Goal: Task Accomplishment & Management: Use online tool/utility

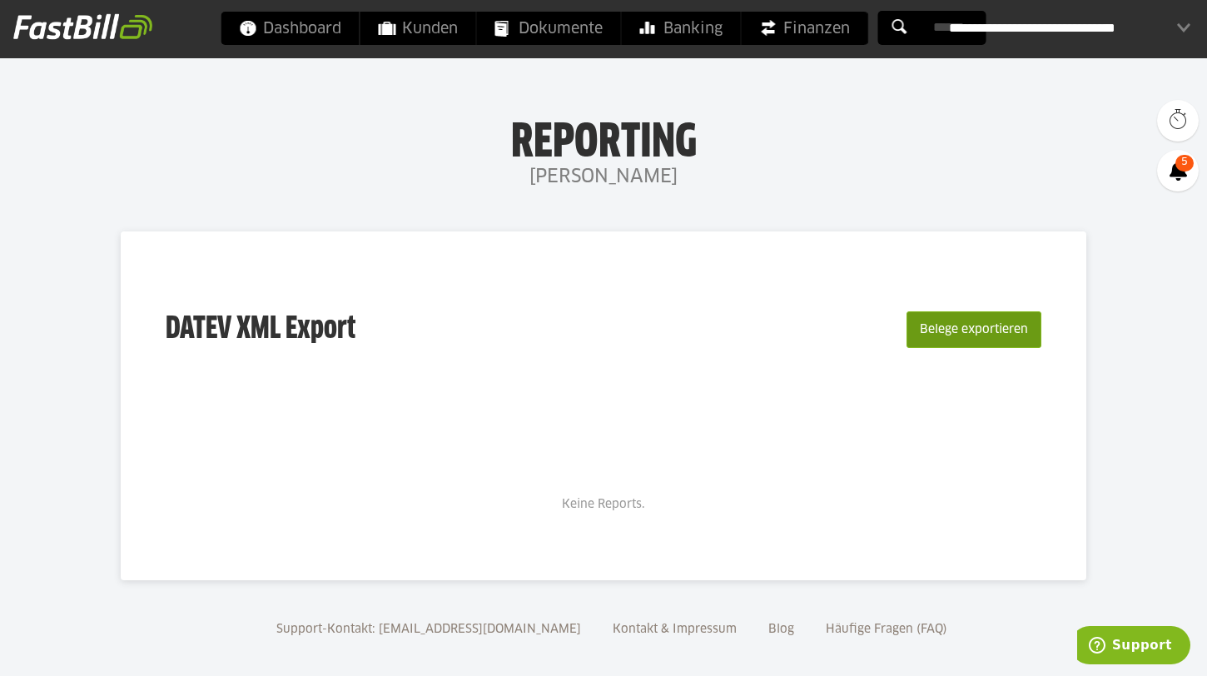
click at [993, 321] on button "Belege exportieren" at bounding box center [974, 329] width 135 height 37
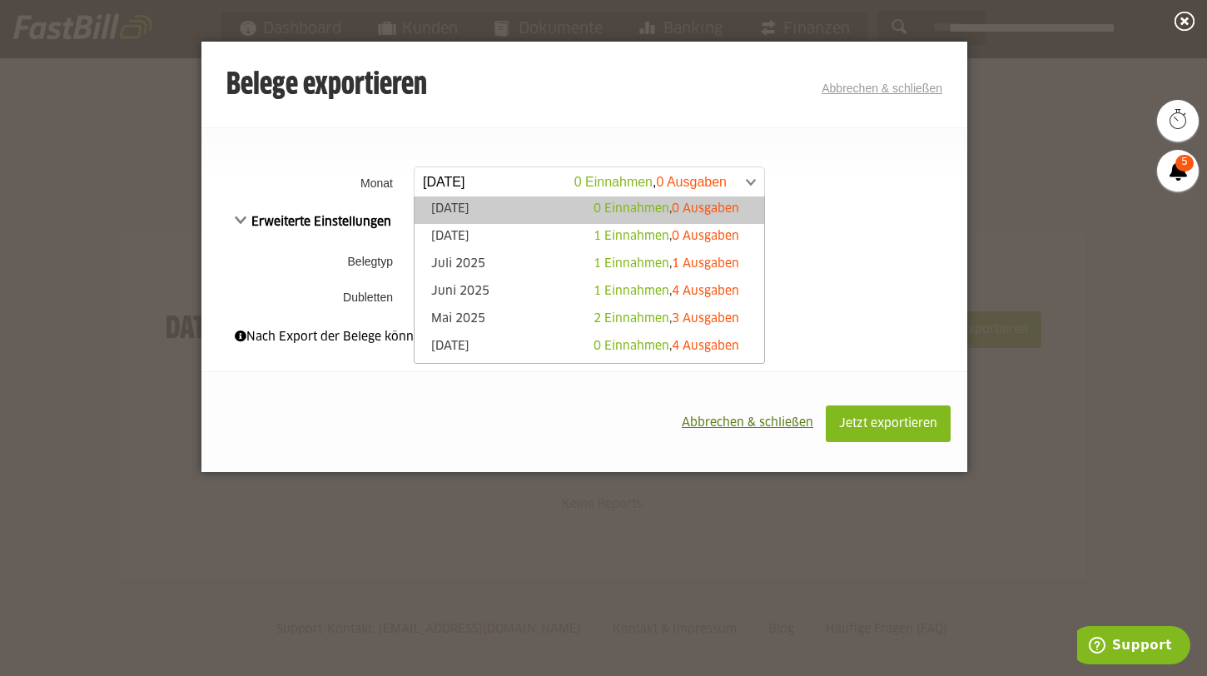
click at [485, 167] on link "[DATE] 0 Einnahmen , 0 Ausgaben" at bounding box center [589, 182] width 351 height 31
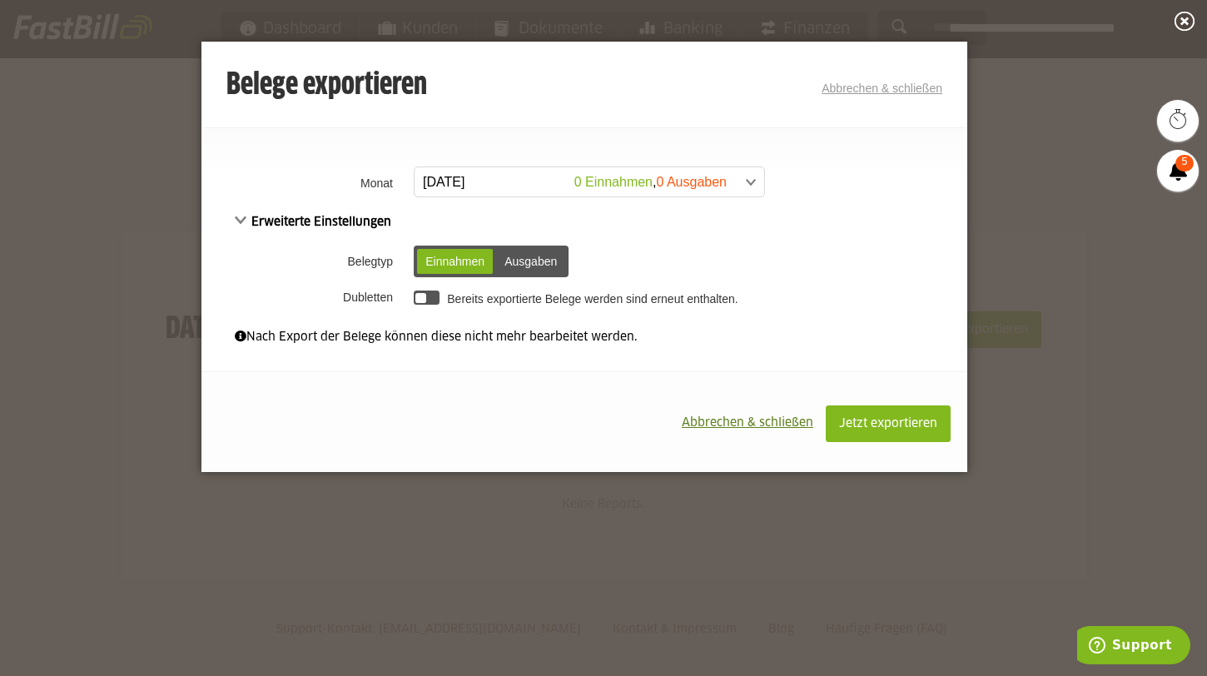
click at [465, 124] on div "**********" at bounding box center [584, 214] width 766 height 315
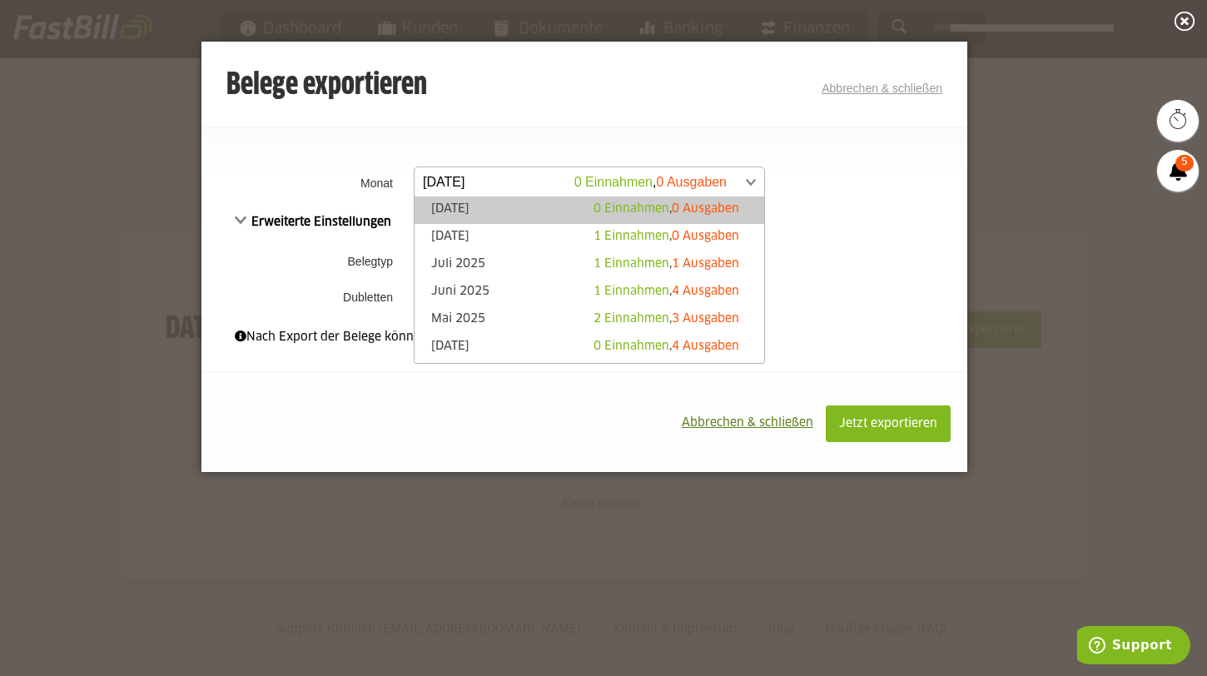
click at [487, 177] on span at bounding box center [581, 182] width 350 height 30
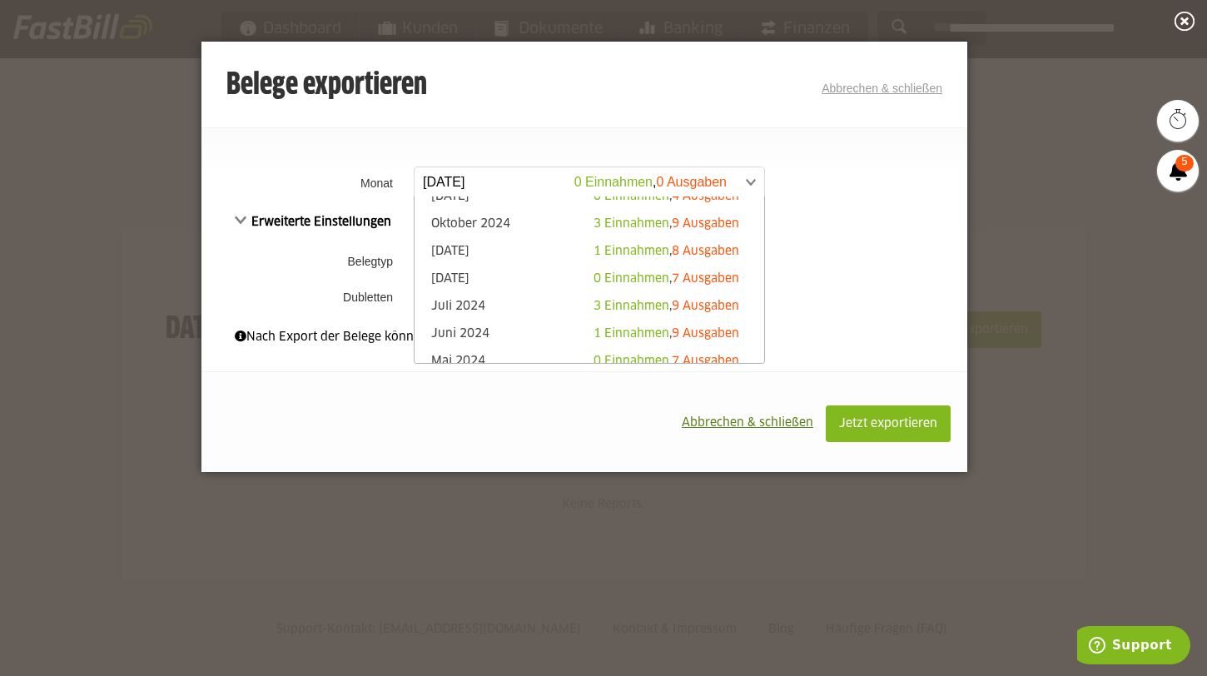
scroll to position [293, 0]
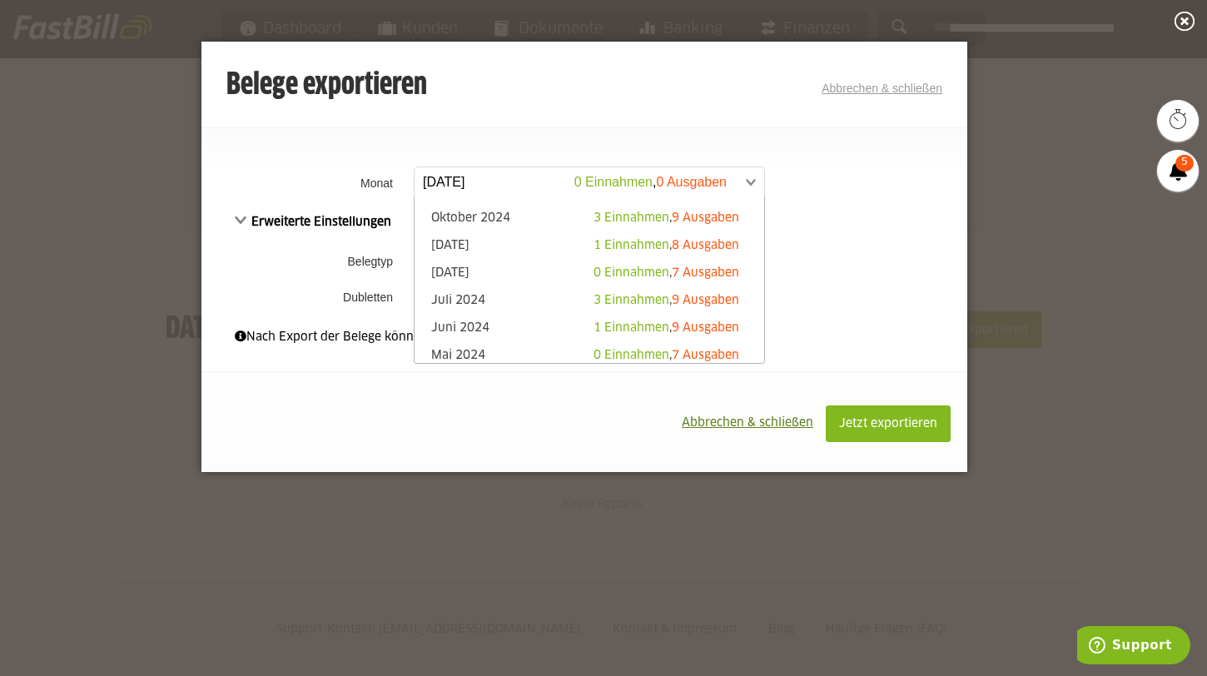
click at [460, 119] on div "**********" at bounding box center [584, 214] width 766 height 315
click at [547, 185] on span at bounding box center [581, 182] width 350 height 30
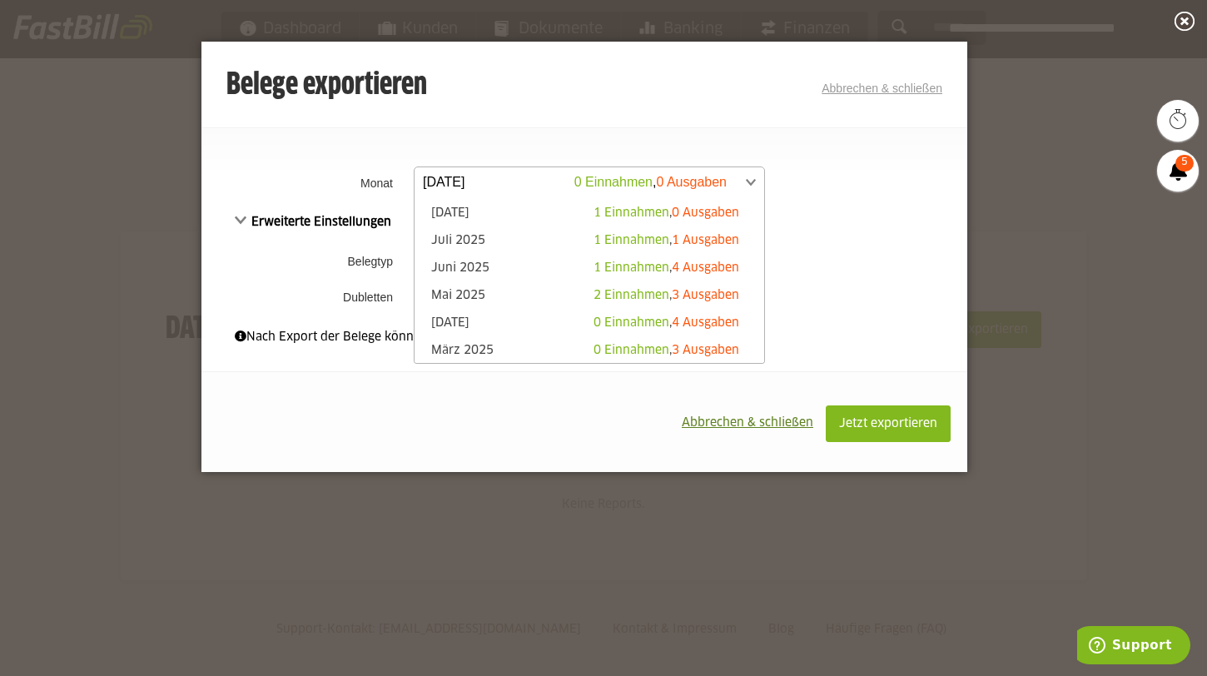
scroll to position [0, 0]
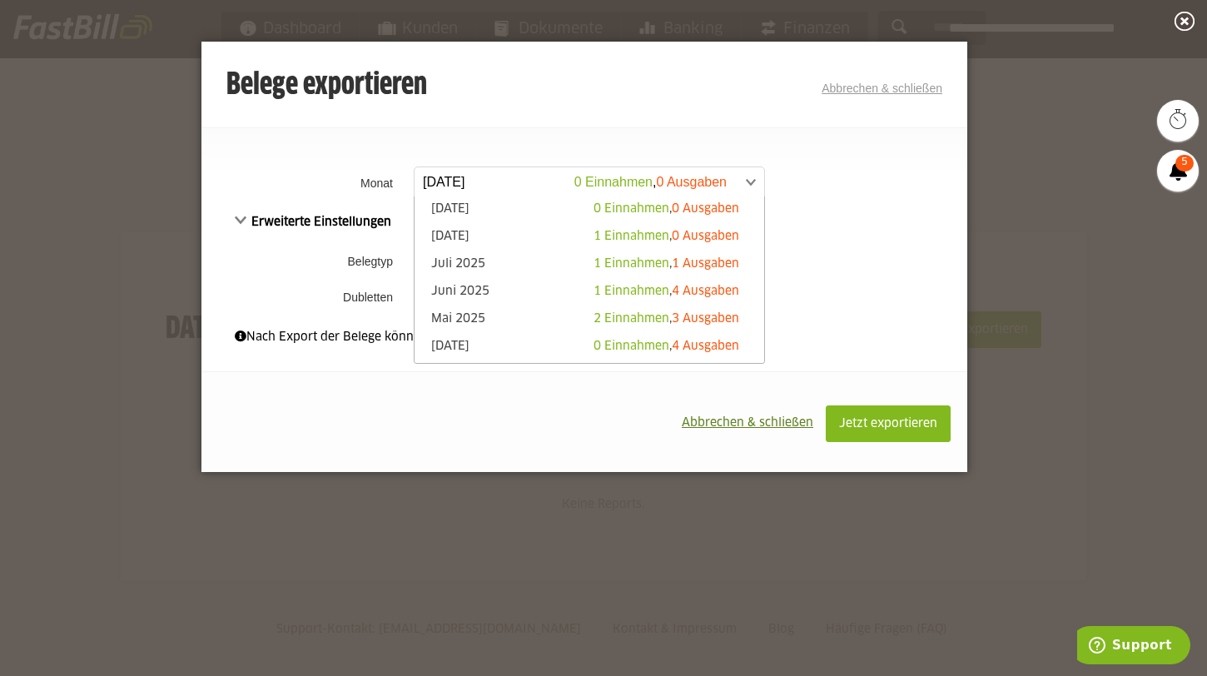
click at [525, 135] on fieldset "**********" at bounding box center [584, 236] width 766 height 219
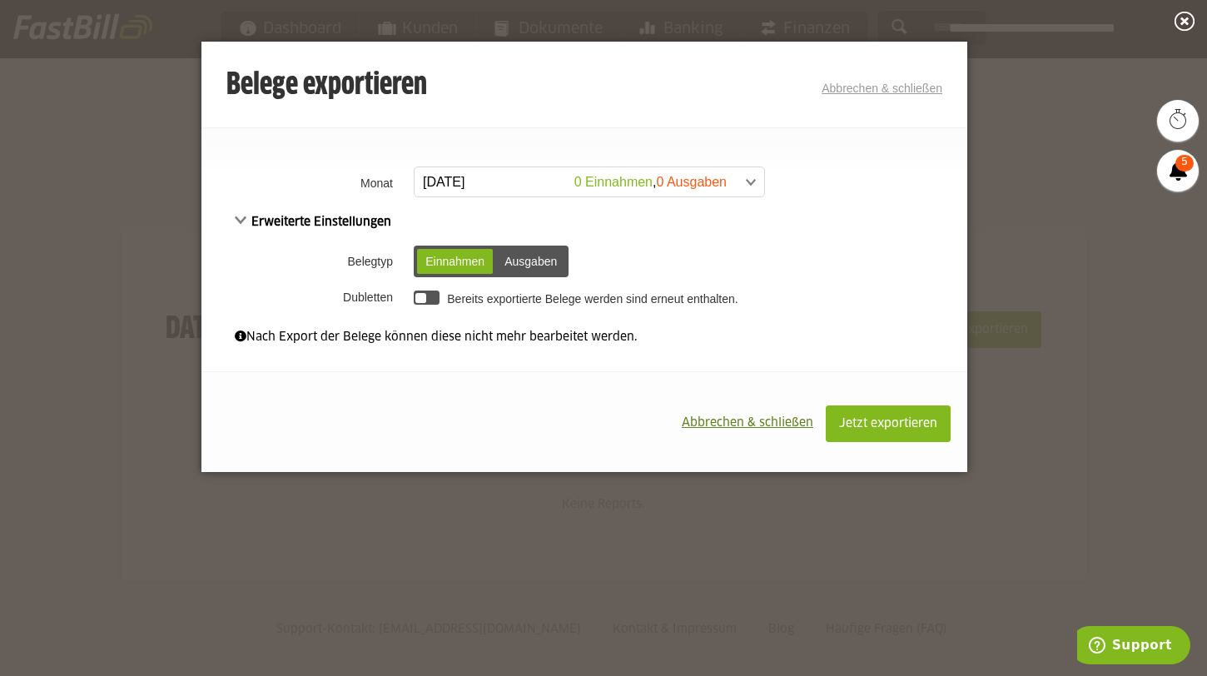
click at [746, 429] on span "Abbrechen & schließen" at bounding box center [748, 423] width 132 height 12
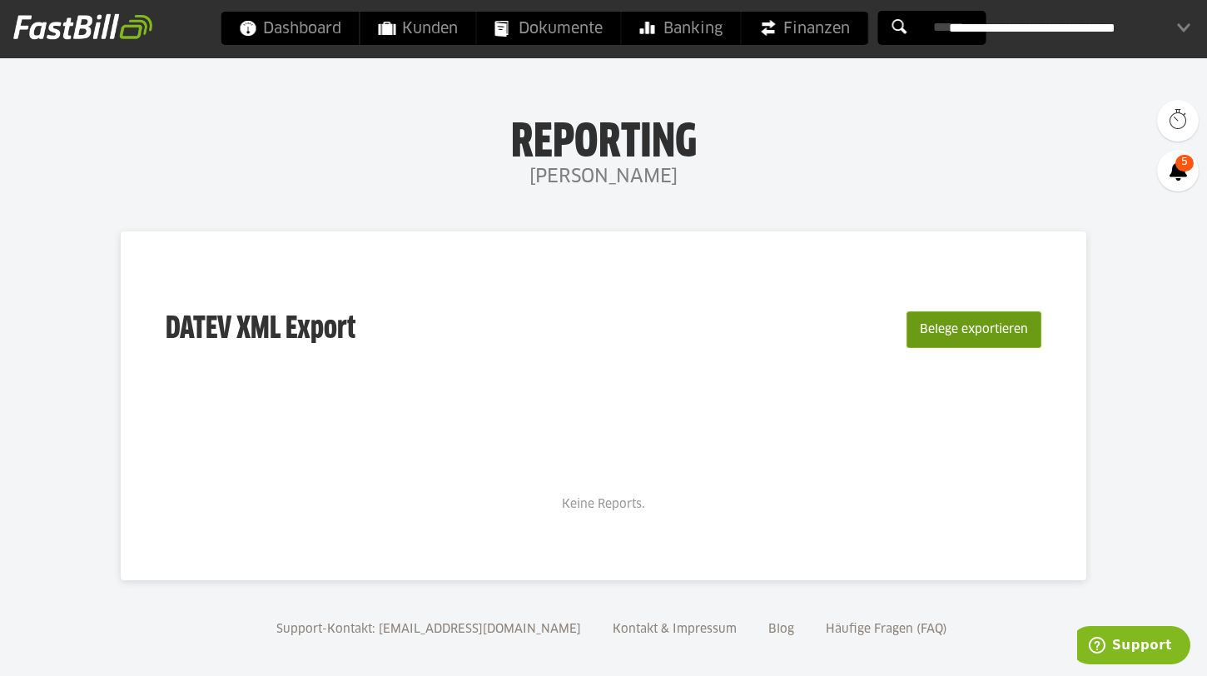
click at [980, 321] on button "Belege exportieren" at bounding box center [974, 329] width 135 height 37
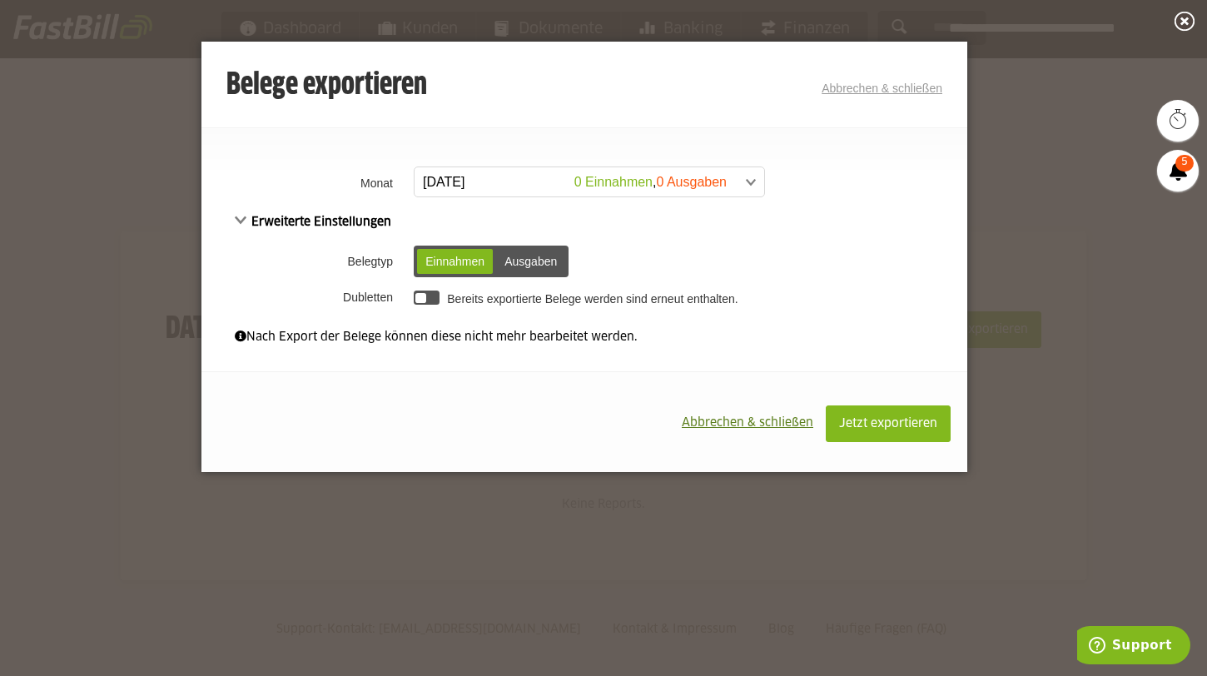
click at [539, 261] on div "Ausgaben" at bounding box center [530, 261] width 69 height 25
click at [430, 246] on div "Einnahmen Ausgaben" at bounding box center [491, 262] width 155 height 32
click at [448, 275] on div "Einnahmen Ausgaben" at bounding box center [491, 262] width 155 height 32
click at [449, 257] on div "Einnahmen" at bounding box center [455, 261] width 76 height 25
click at [435, 291] on div at bounding box center [427, 298] width 26 height 14
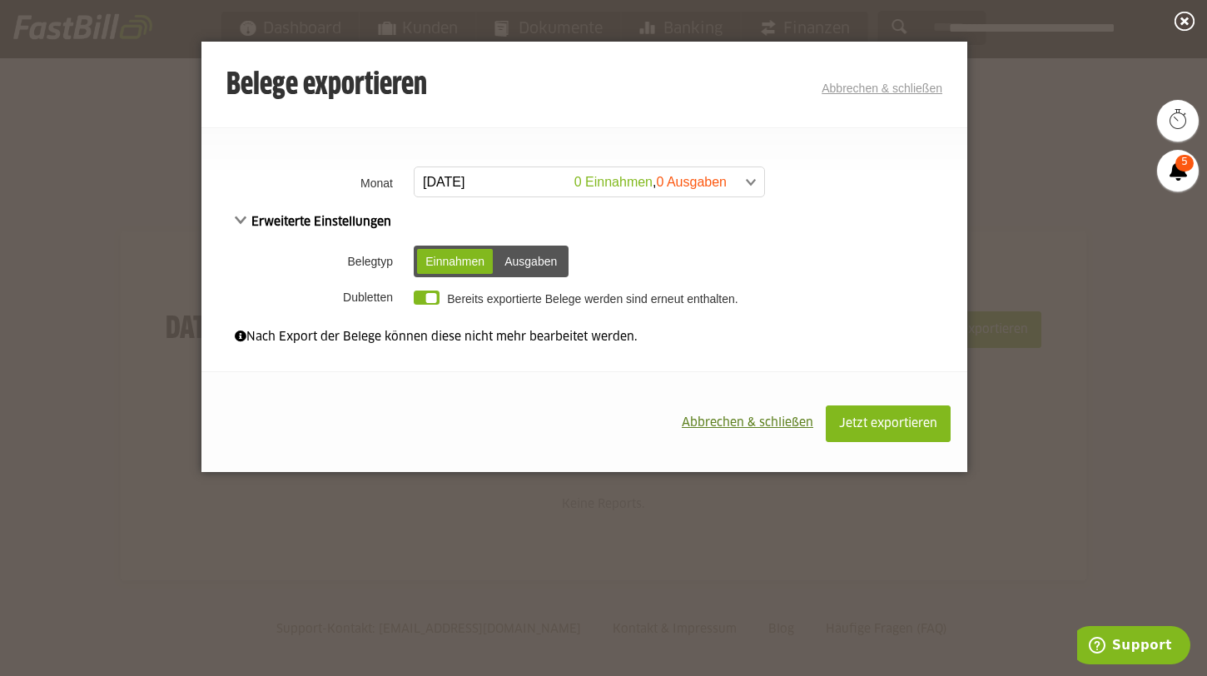
click at [435, 291] on div at bounding box center [427, 298] width 26 height 14
click at [916, 84] on link "Abbrechen & schließen" at bounding box center [882, 88] width 121 height 13
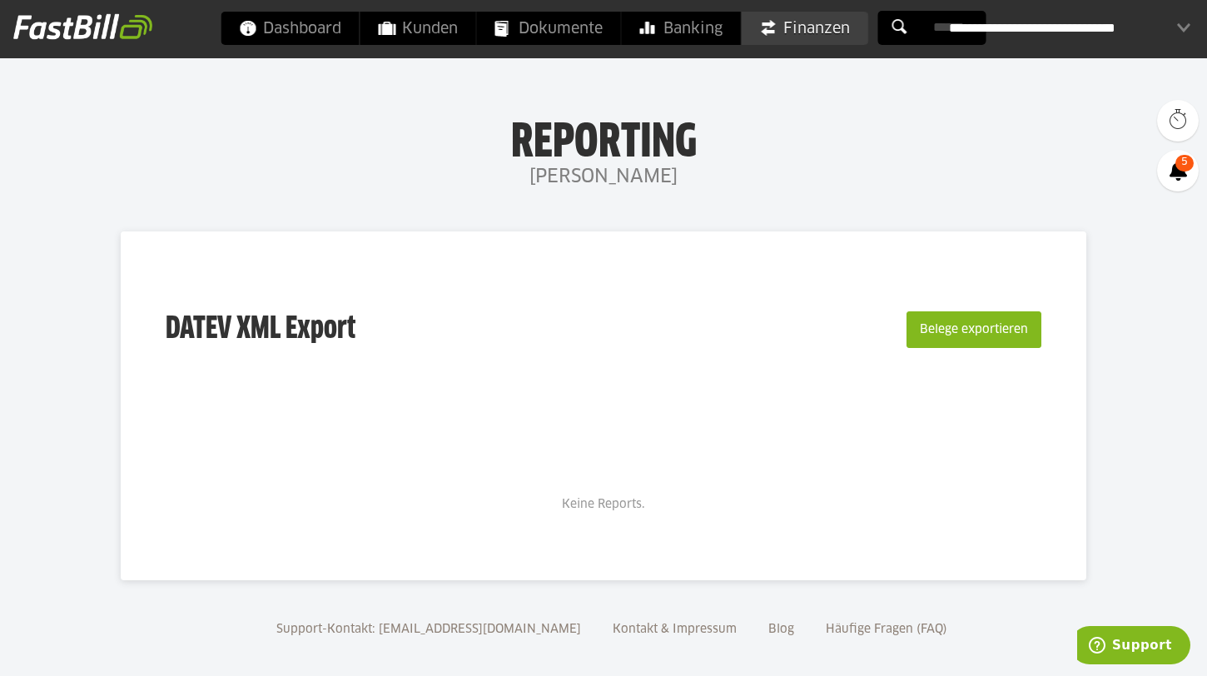
click at [821, 32] on span "Finanzen" at bounding box center [805, 28] width 90 height 33
